Goal: Information Seeking & Learning: Learn about a topic

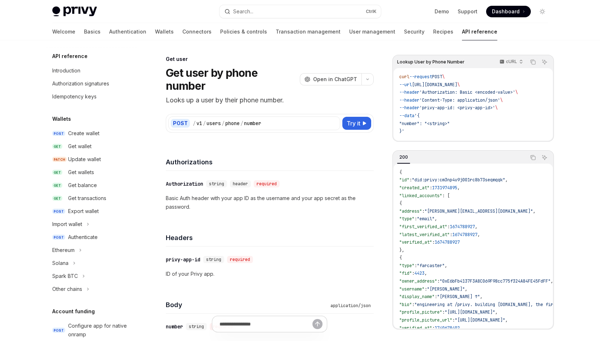
scroll to position [598, 0]
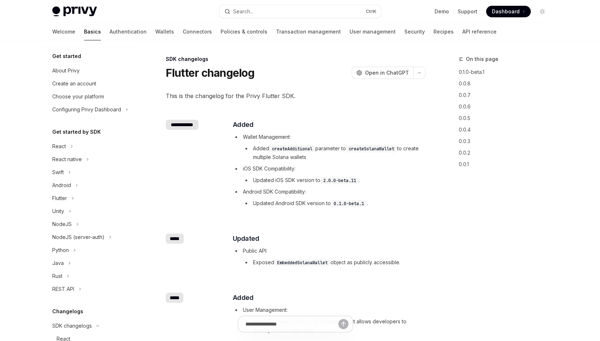
scroll to position [250, 0]
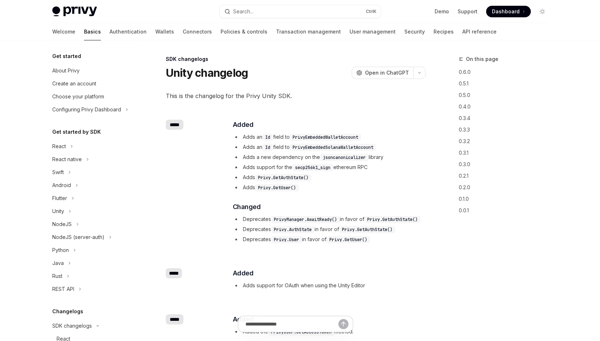
scroll to position [250, 0]
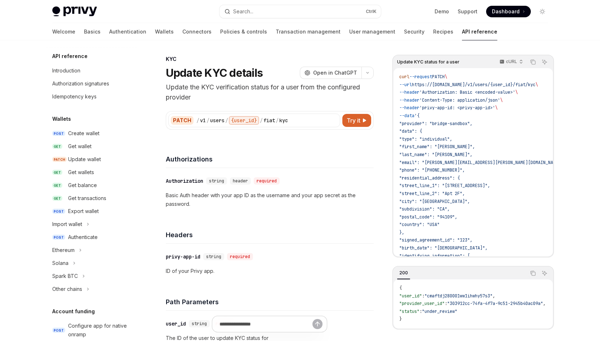
scroll to position [217, 0]
